Goal: Transaction & Acquisition: Purchase product/service

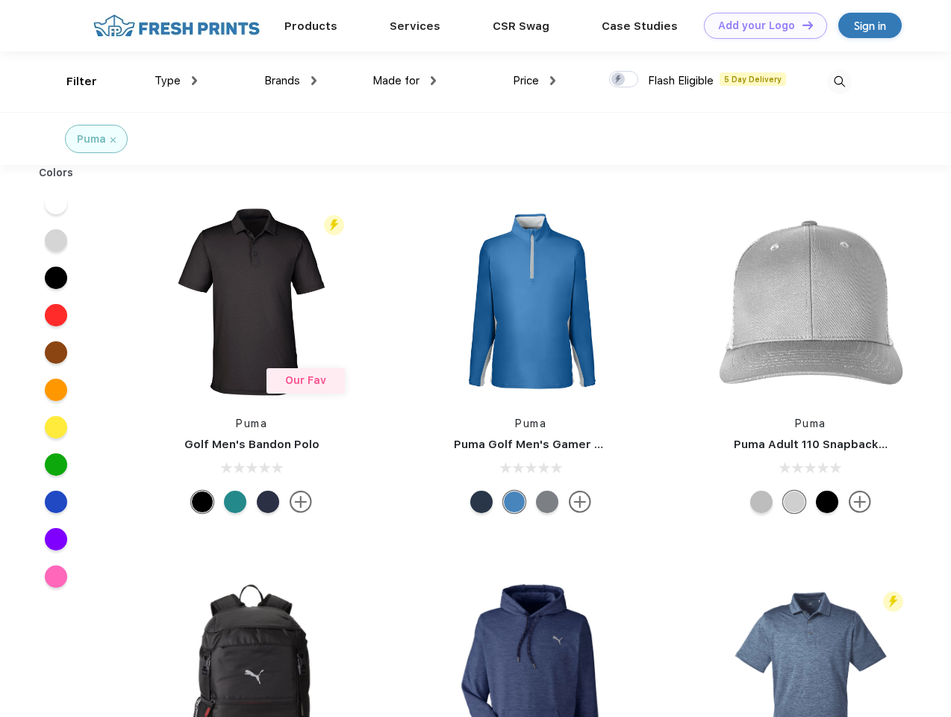
click at [760, 25] on link "Add your Logo Design Tool" at bounding box center [765, 26] width 123 height 26
click at [0, 0] on div "Design Tool" at bounding box center [0, 0] width 0 height 0
click at [801, 25] on link "Add your Logo Design Tool" at bounding box center [765, 26] width 123 height 26
click at [72, 81] on div "Filter" at bounding box center [81, 81] width 31 height 17
click at [176, 81] on span "Type" at bounding box center [168, 80] width 26 height 13
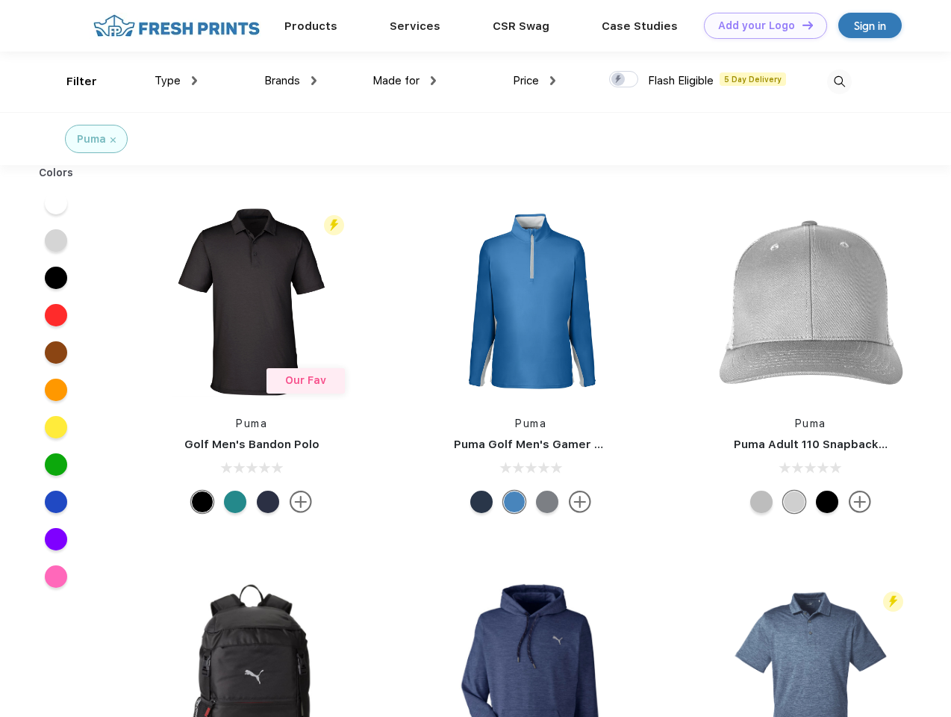
click at [290, 81] on span "Brands" at bounding box center [282, 80] width 36 height 13
click at [405, 81] on span "Made for" at bounding box center [396, 80] width 47 height 13
click at [535, 81] on span "Price" at bounding box center [526, 80] width 26 height 13
click at [624, 80] on div at bounding box center [623, 79] width 29 height 16
click at [619, 80] on input "checkbox" at bounding box center [614, 75] width 10 height 10
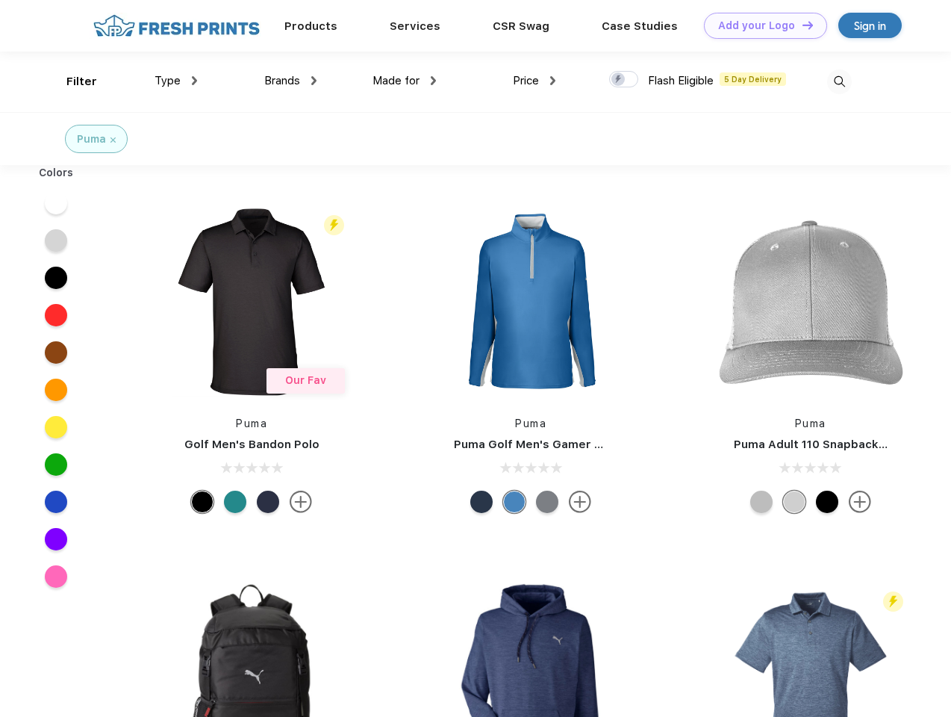
click at [839, 81] on img at bounding box center [839, 81] width 25 height 25
